Goal: Information Seeking & Learning: Get advice/opinions

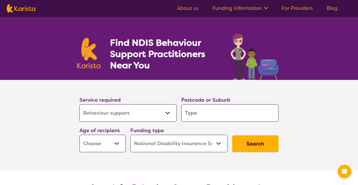
select select "Behaviour support"
select select "NDIS"
select select "Behaviour support"
select select "NDIS"
click at [307, 112] on section "Service required Allied Health Assistant Assessment ([MEDICAL_DATA] or [MEDICAL…" at bounding box center [179, 125] width 358 height 90
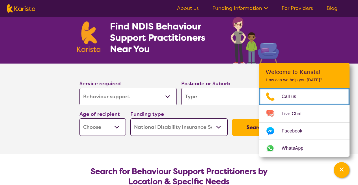
scroll to position [18, 0]
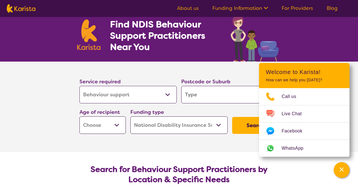
click at [332, 38] on div "Find NDIS Behaviour Support Practitioners Near You" at bounding box center [179, 30] width 358 height 63
click at [63, 89] on section "Service required Allied Health Assistant Assessment ([MEDICAL_DATA] or [MEDICAL…" at bounding box center [179, 107] width 358 height 90
click at [343, 169] on icon "Channel Menu" at bounding box center [341, 170] width 6 height 6
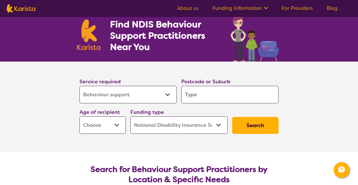
click at [324, 99] on link "Call us" at bounding box center [304, 94] width 108 height 20
click at [196, 97] on input "search" at bounding box center [229, 95] width 97 height 18
type input "2"
type input "21"
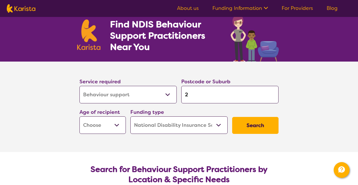
type input "21"
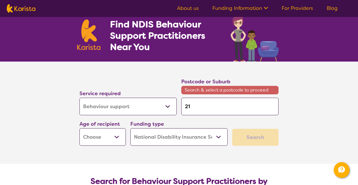
type input "215"
type input "2155"
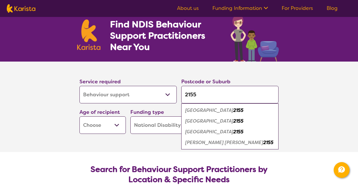
type input "2155"
click at [199, 141] on em "[PERSON_NAME] [PERSON_NAME]" at bounding box center [224, 143] width 78 height 6
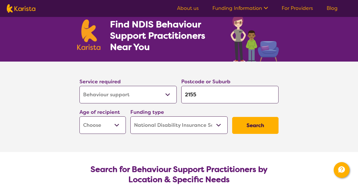
select select "EC"
click at [246, 124] on button "Search" at bounding box center [255, 125] width 46 height 17
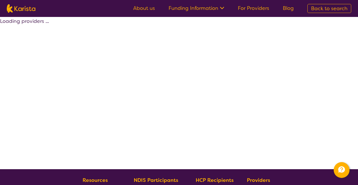
select select "by_score"
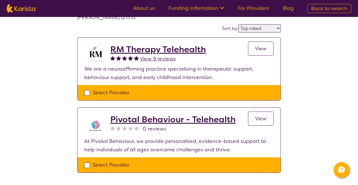
scroll to position [49, 0]
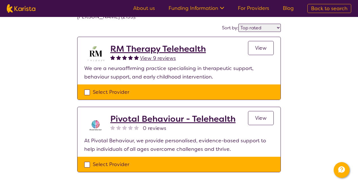
click at [149, 55] on span "View 9 reviews" at bounding box center [158, 58] width 36 height 7
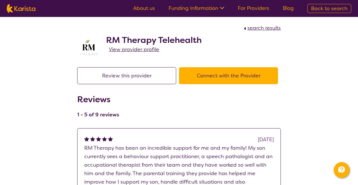
click at [165, 97] on div "Reviews 1 - 5 of 9 reviews" at bounding box center [178, 107] width 203 height 27
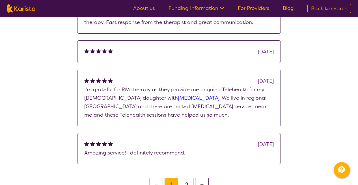
scroll to position [224, 0]
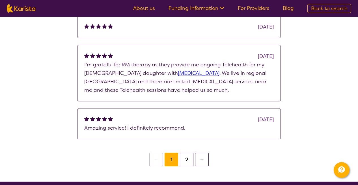
click at [189, 161] on button "2" at bounding box center [187, 160] width 14 height 14
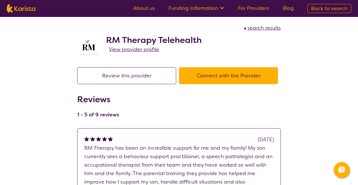
scroll to position [49, 0]
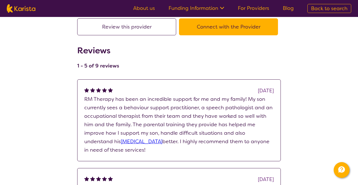
select select "by_score"
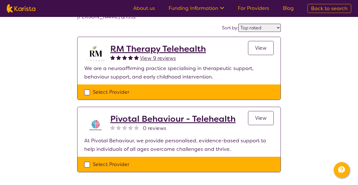
click at [302, 87] on div "Select one or more providers and click the 'NEXT' button to proceed 1 - 2 of 2 …" at bounding box center [179, 80] width 358 height 225
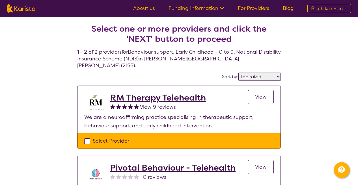
scroll to position [0, 0]
select select "Behaviour support"
select select "EC"
select select "NDIS"
select select "Behaviour support"
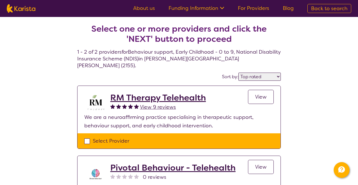
select select "EC"
select select "NDIS"
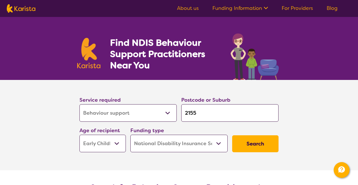
scroll to position [1, 0]
